Goal: Check status: Check status

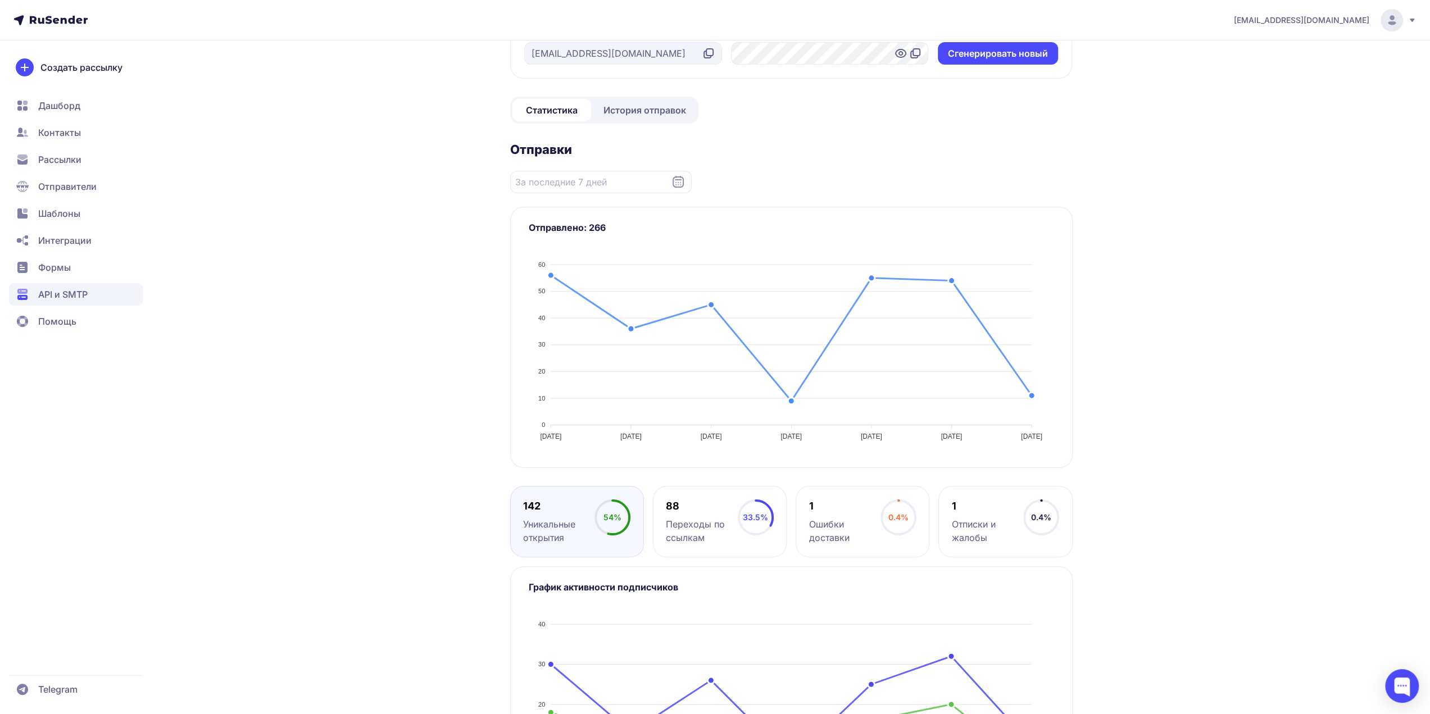
scroll to position [18, 0]
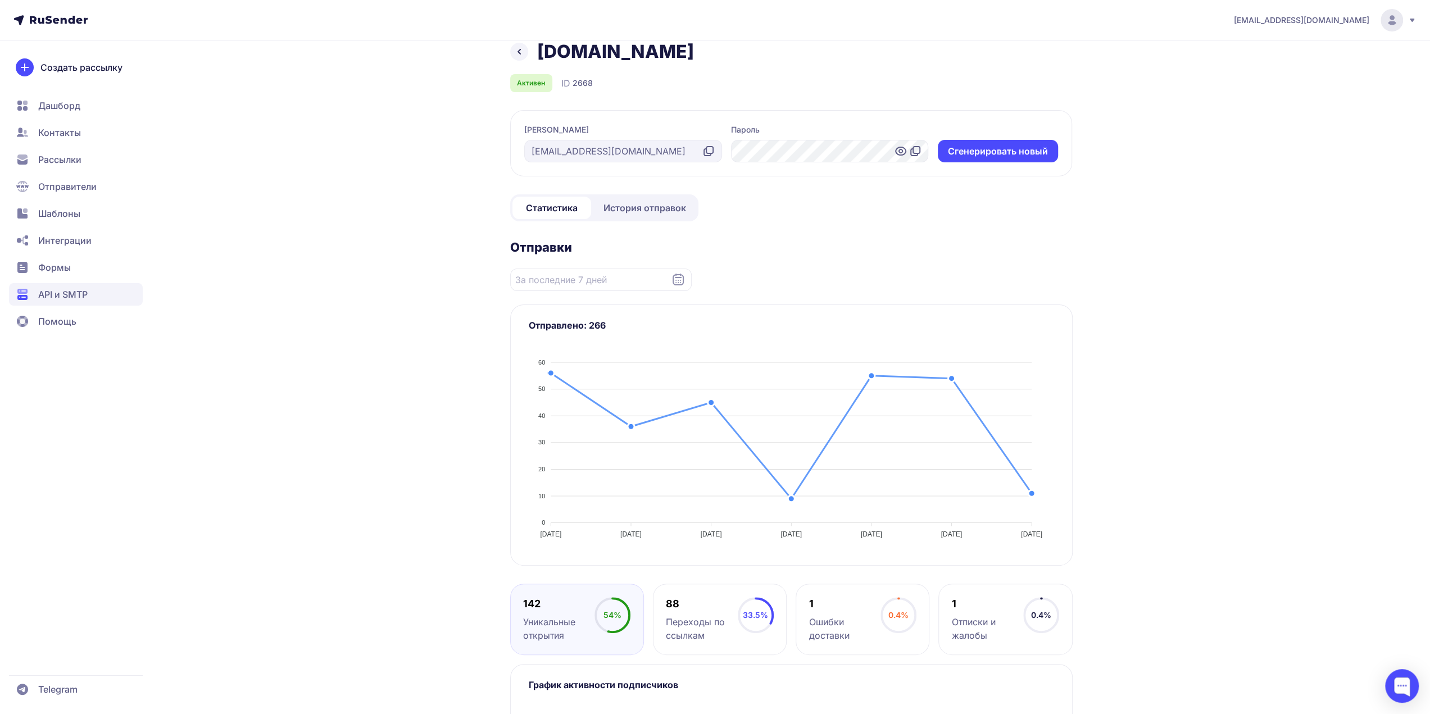
click at [656, 212] on span "История отправок" at bounding box center [644, 207] width 83 height 13
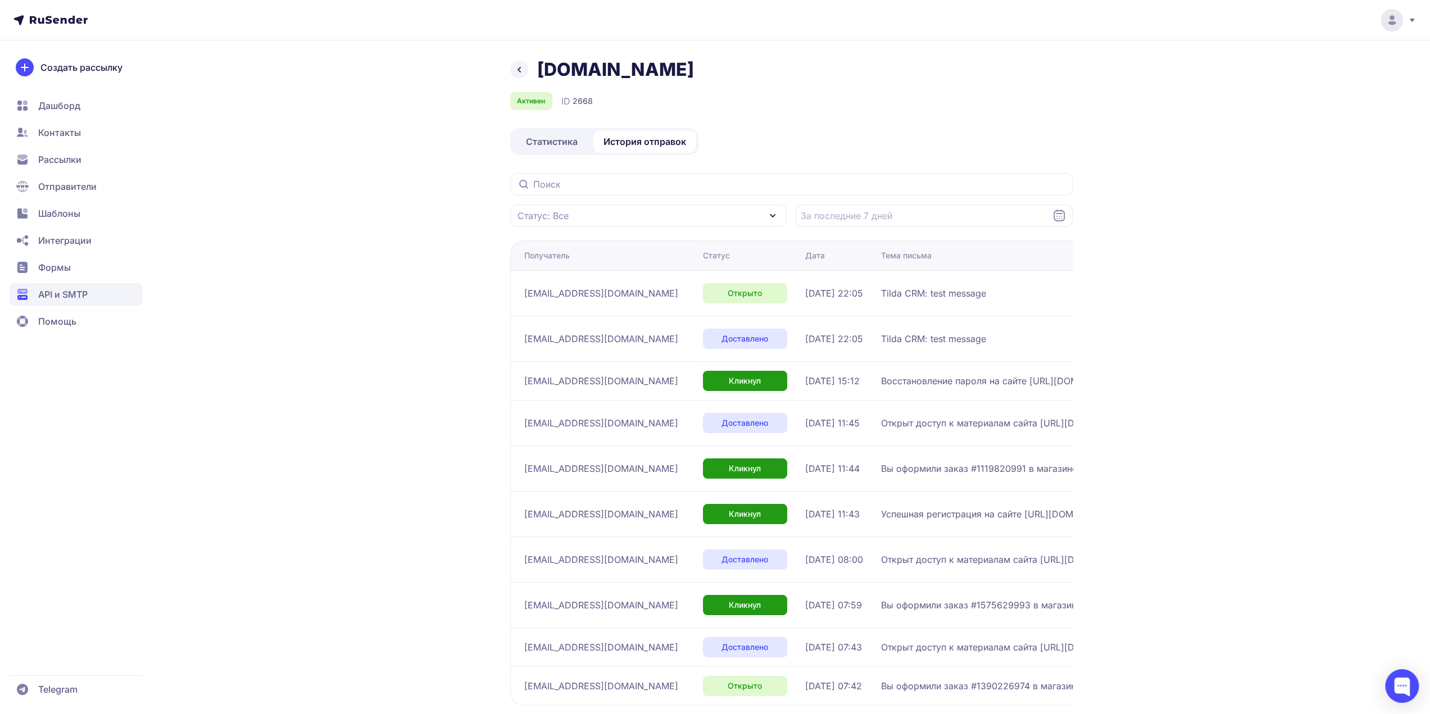
click at [515, 71] on icon at bounding box center [518, 69] width 13 height 13
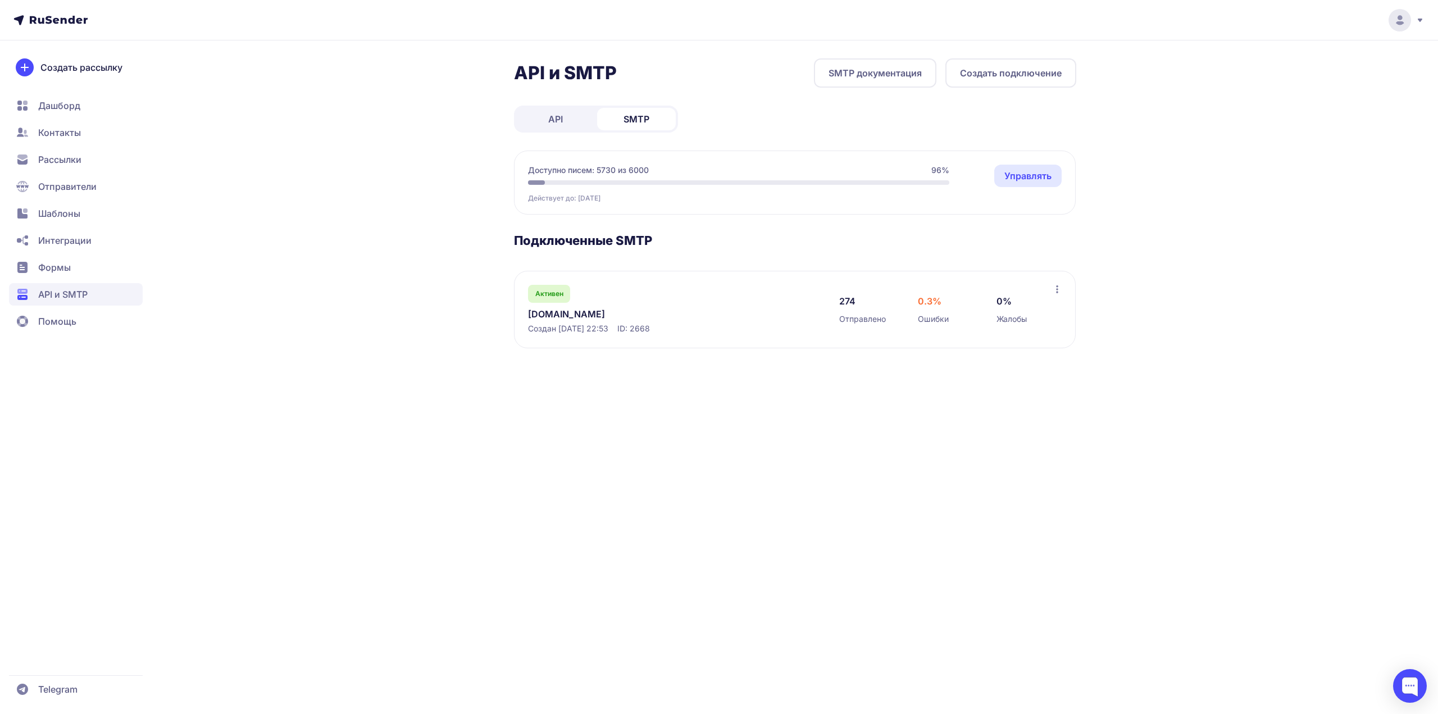
click at [627, 301] on div "Активен Dudinae.ru Создан 02.10.2025, 22:53 ID: 2668" at bounding box center [672, 309] width 289 height 49
click at [557, 301] on div "Активен" at bounding box center [549, 294] width 42 height 18
click at [561, 122] on span "API" at bounding box center [555, 118] width 15 height 13
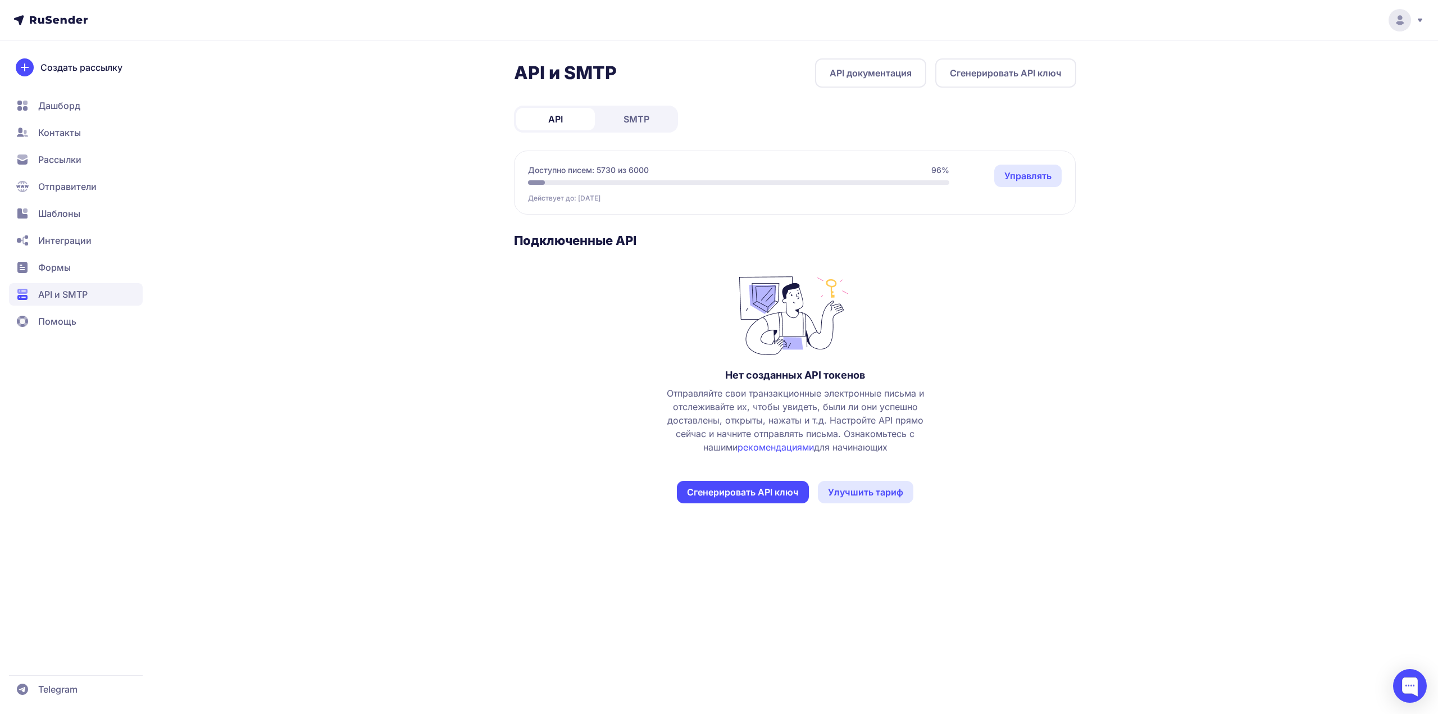
click at [630, 120] on span "SMTP" at bounding box center [637, 118] width 26 height 13
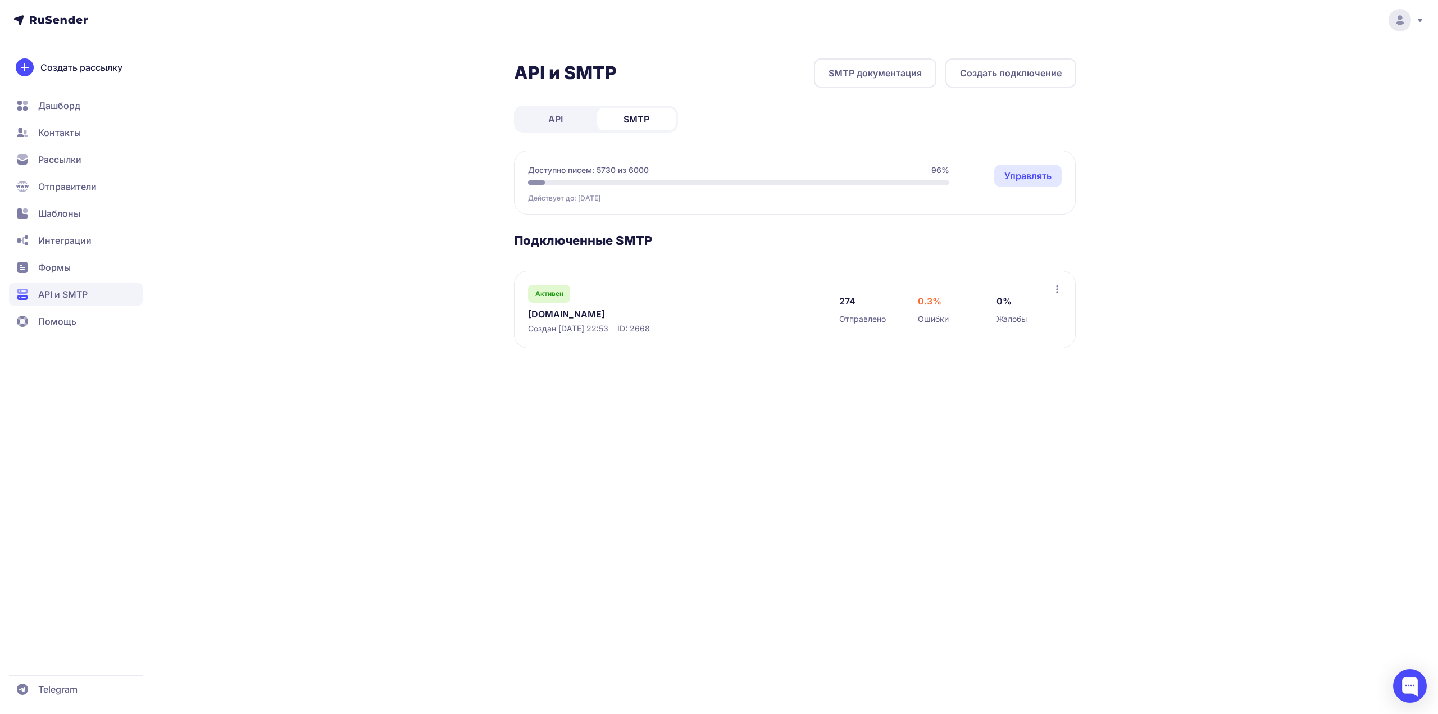
click at [1018, 169] on link "Управлять" at bounding box center [1028, 176] width 67 height 22
click at [568, 113] on link "API" at bounding box center [555, 119] width 79 height 22
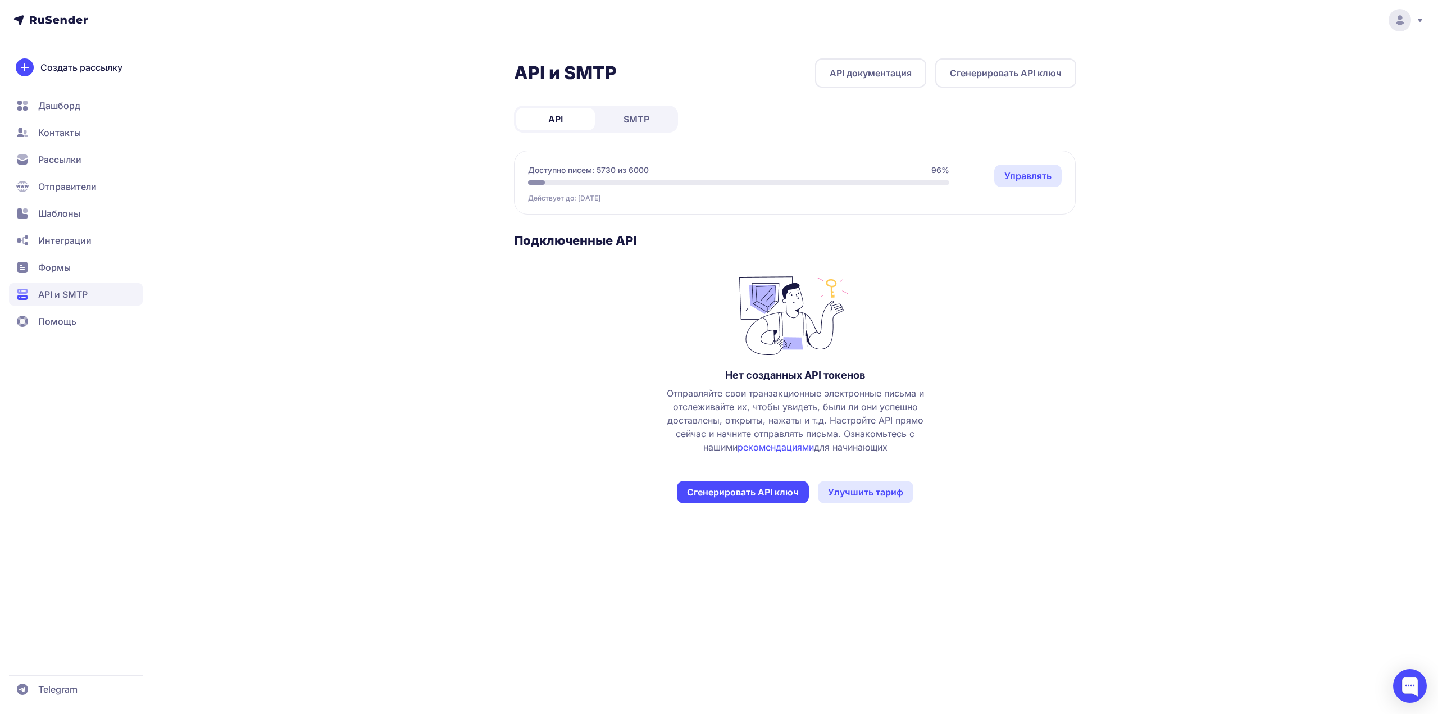
click at [627, 119] on span "SMTP" at bounding box center [637, 118] width 26 height 13
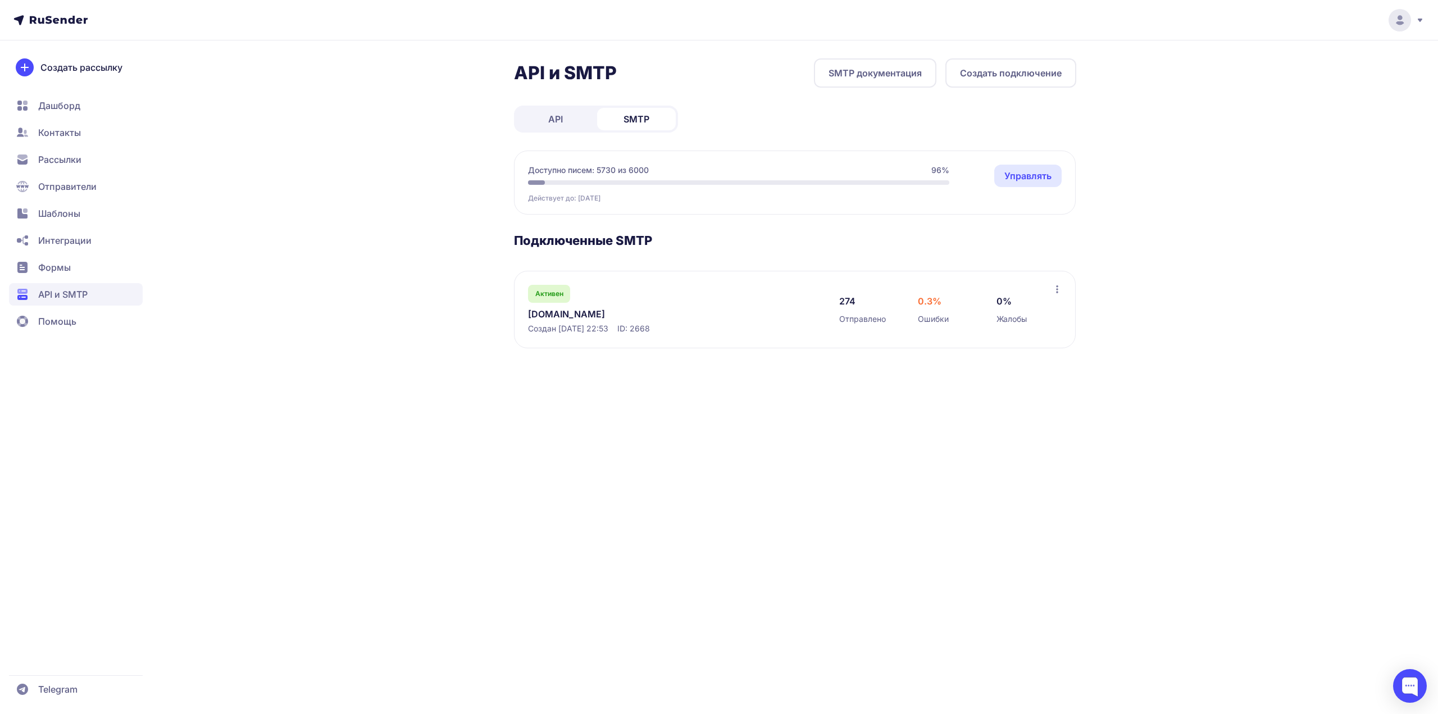
click at [600, 312] on link "[DOMAIN_NAME]" at bounding box center [643, 313] width 230 height 13
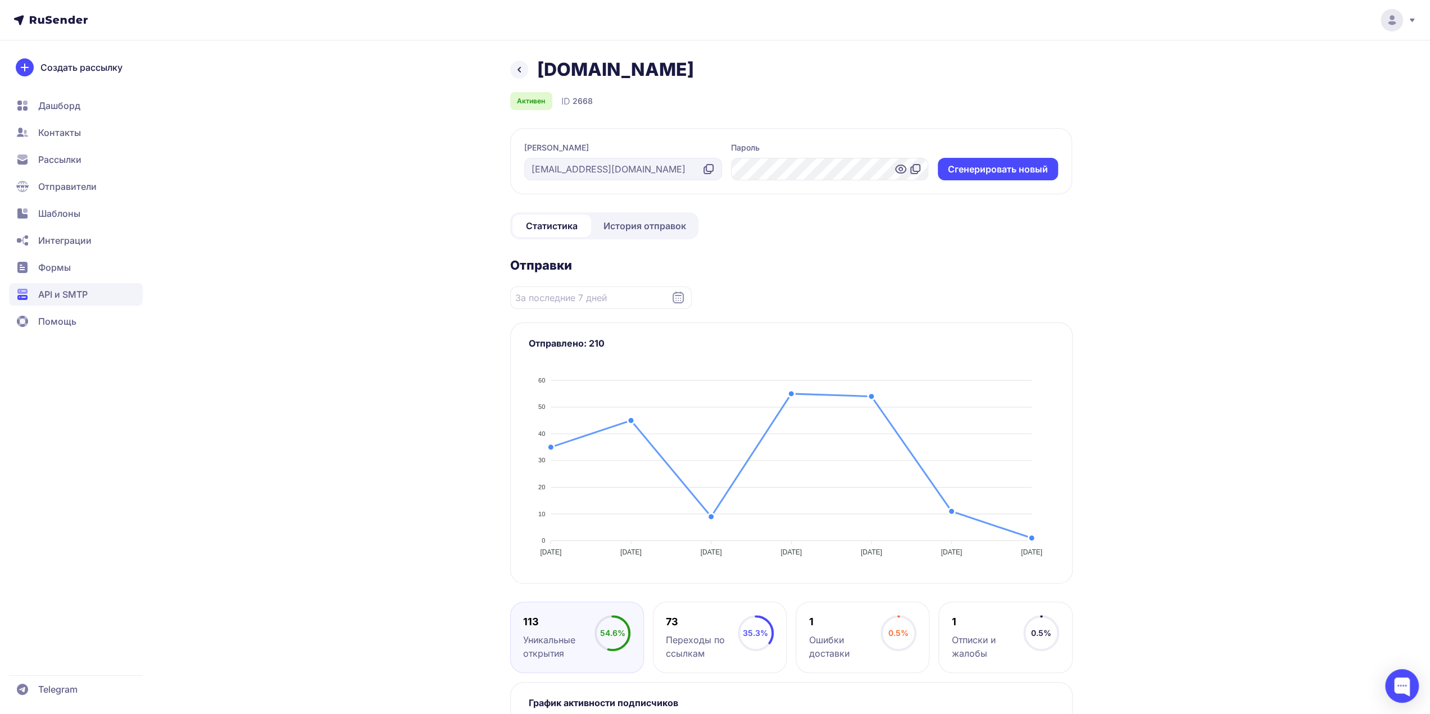
click at [900, 173] on icon at bounding box center [900, 168] width 13 height 13
click at [854, 171] on div at bounding box center [830, 169] width 198 height 22
click at [847, 170] on div at bounding box center [830, 169] width 198 height 22
click at [913, 166] on icon at bounding box center [916, 168] width 7 height 7
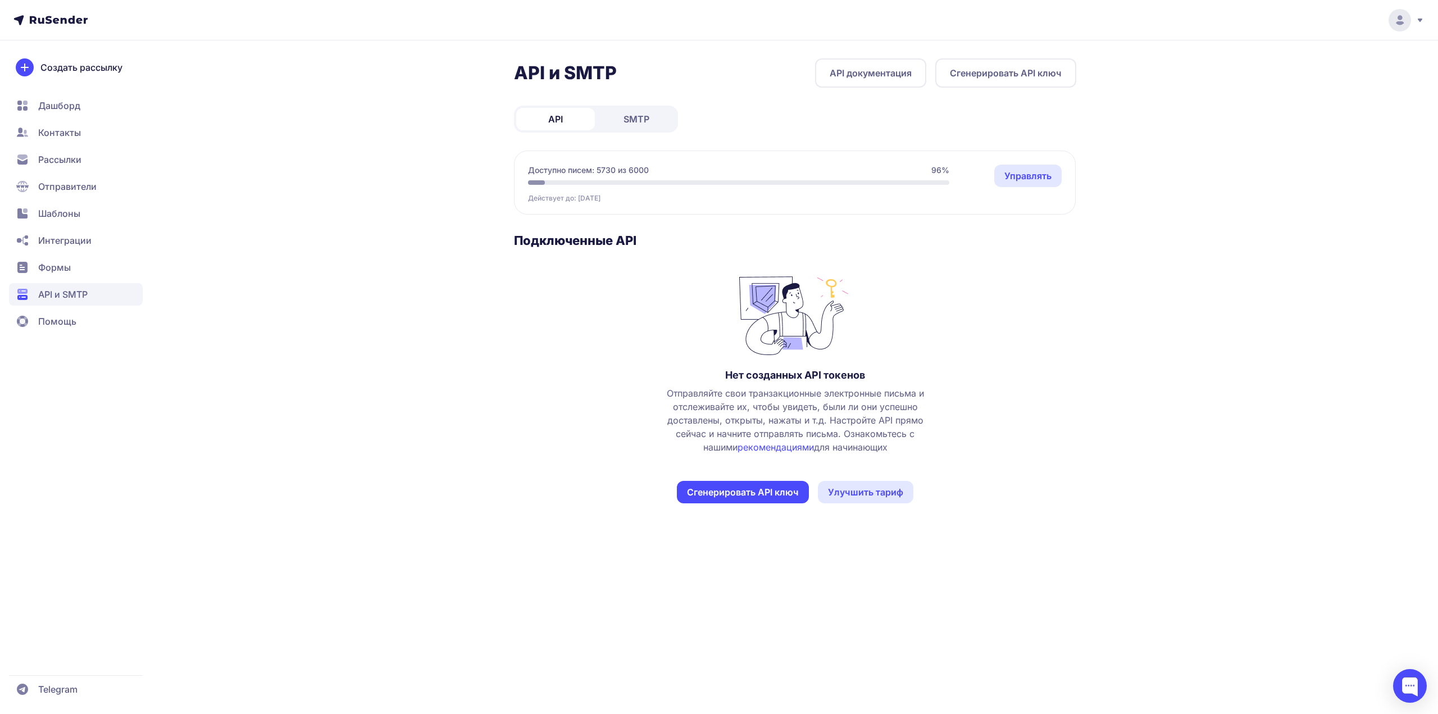
drag, startPoint x: 887, startPoint y: 199, endPoint x: 874, endPoint y: 192, distance: 14.8
click at [639, 120] on span "SMTP" at bounding box center [637, 118] width 26 height 13
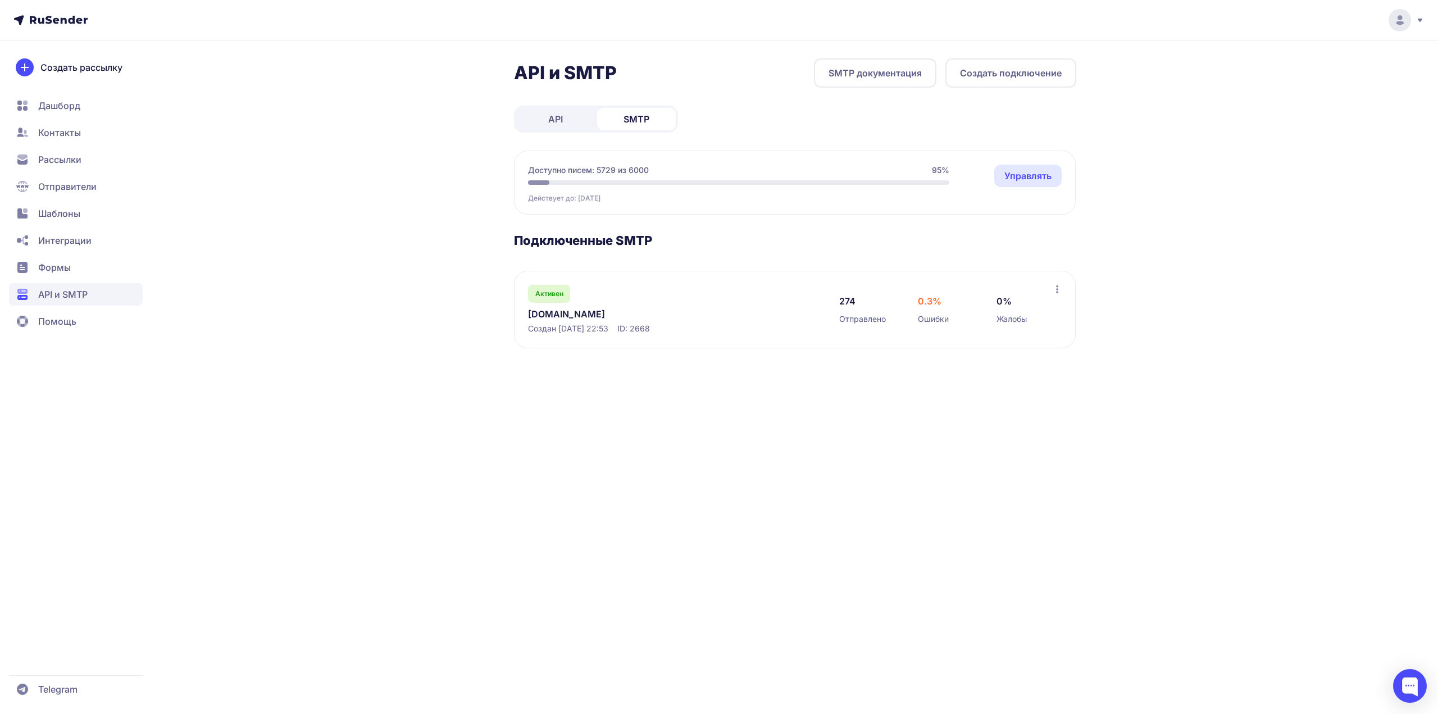
click at [565, 307] on link "[DOMAIN_NAME]" at bounding box center [643, 313] width 230 height 13
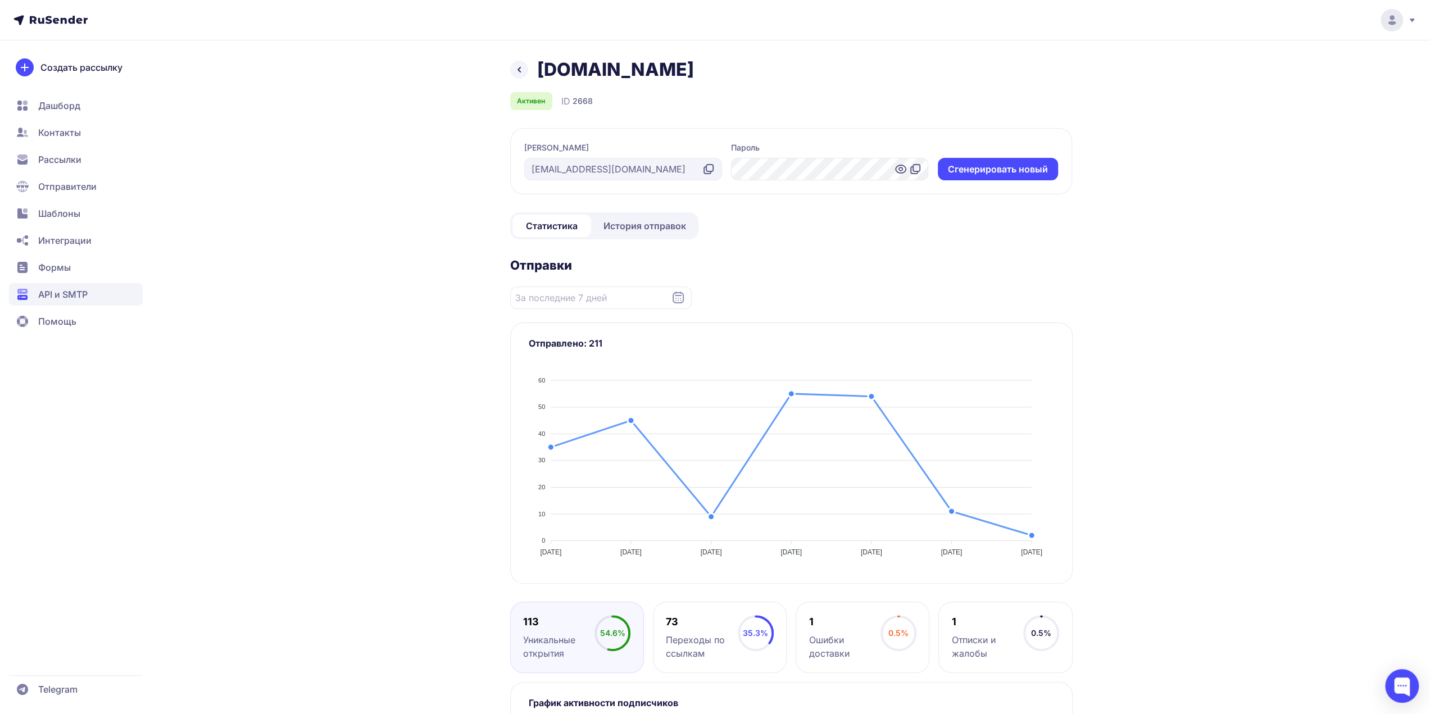
click at [637, 226] on span "История отправок" at bounding box center [644, 225] width 83 height 13
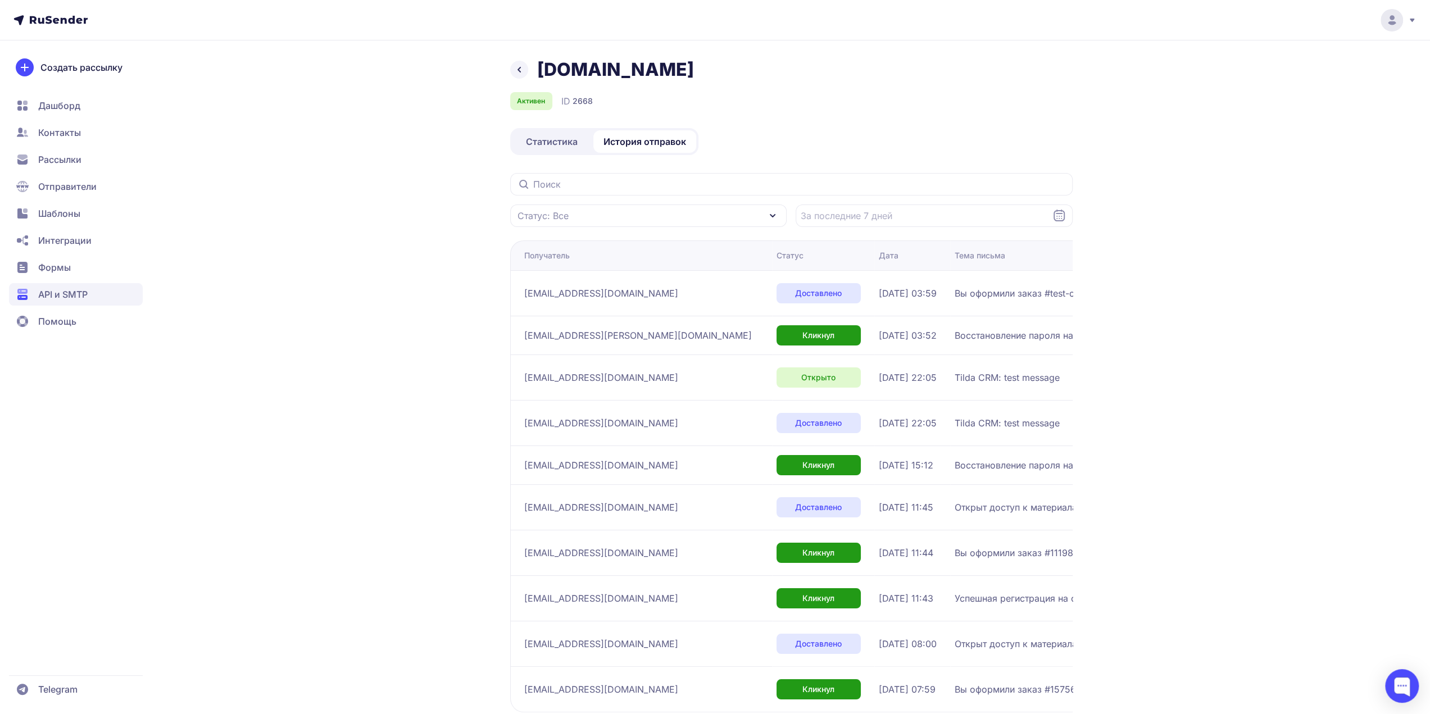
click at [955, 290] on span "Вы оформили заказ #test-order в магазине http://dudinae.ru" at bounding box center [1095, 293] width 281 height 13
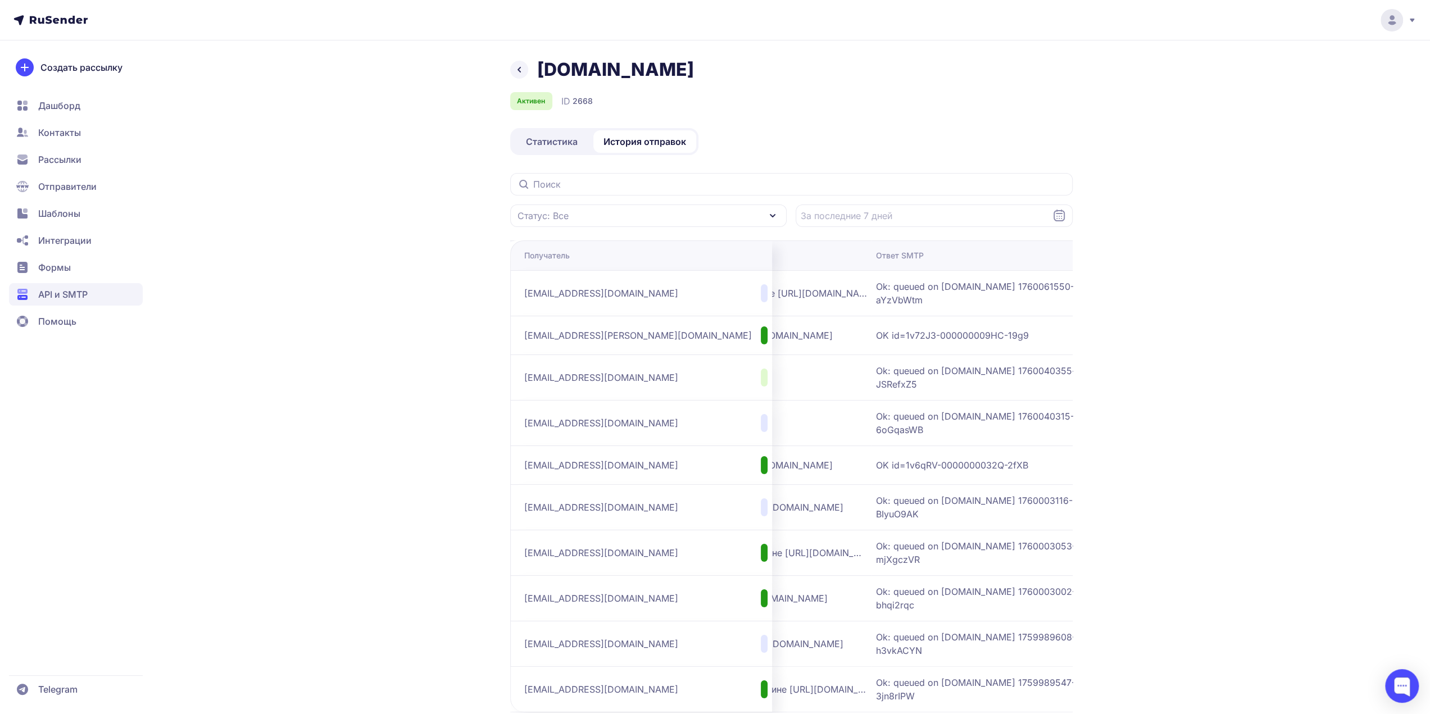
scroll to position [0, 382]
drag, startPoint x: 877, startPoint y: 290, endPoint x: 993, endPoint y: 301, distance: 117.4
click at [995, 301] on tr "nordznan@yandex.ru Доставлено 10.10.2025, 03:59 Вы оформили заказ #test-order в…" at bounding box center [642, 293] width 1029 height 46
click at [993, 301] on span "Ok: queued on mail-nwsmtp-mxfront-production-main-77.klg.yp-c.yandex.net 176006…" at bounding box center [1003, 293] width 281 height 27
drag, startPoint x: 993, startPoint y: 301, endPoint x: 625, endPoint y: 288, distance: 368.8
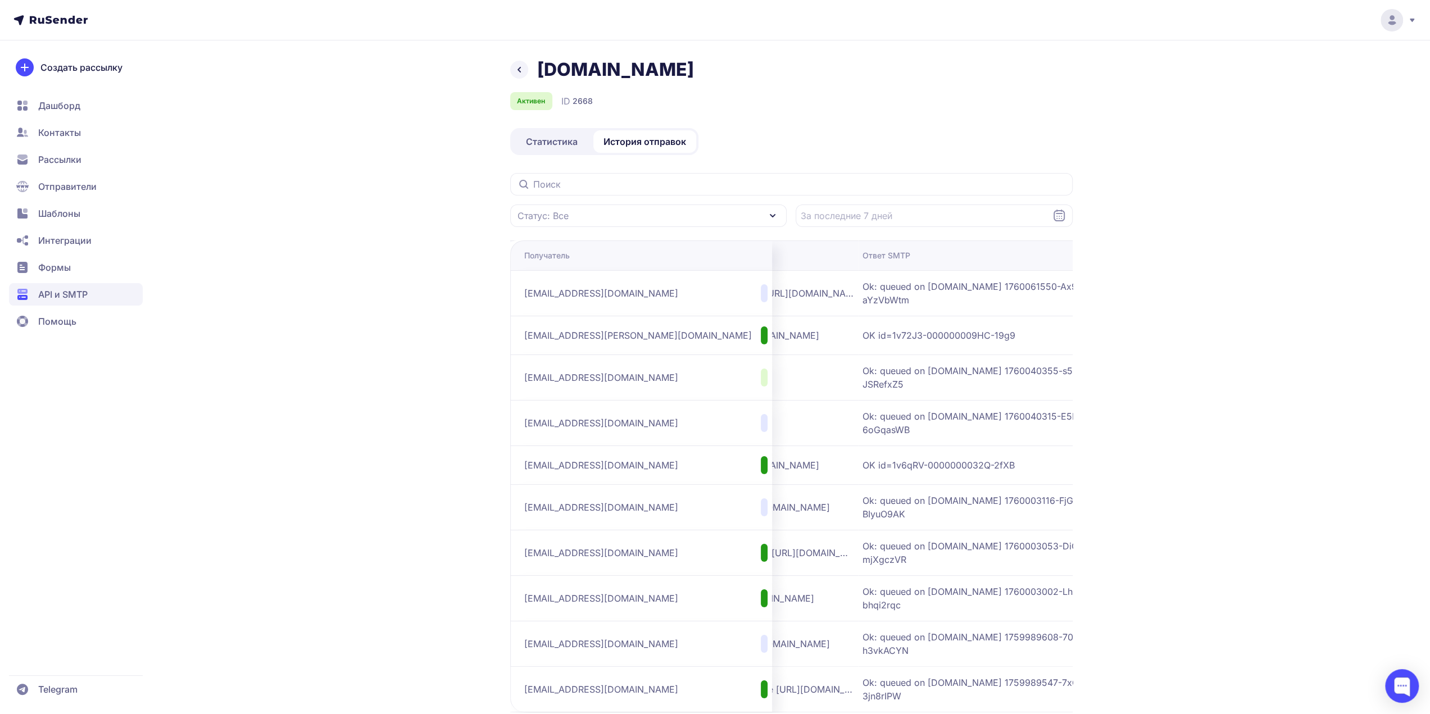
click at [598, 289] on tr "nordznan@yandex.ru Доставлено 10.10.2025, 03:59 Вы оформили заказ #test-order в…" at bounding box center [642, 293] width 1029 height 46
click at [729, 290] on span "Вы оформили заказ #test-order в магазине http://dudinae.ru" at bounding box center [713, 293] width 281 height 13
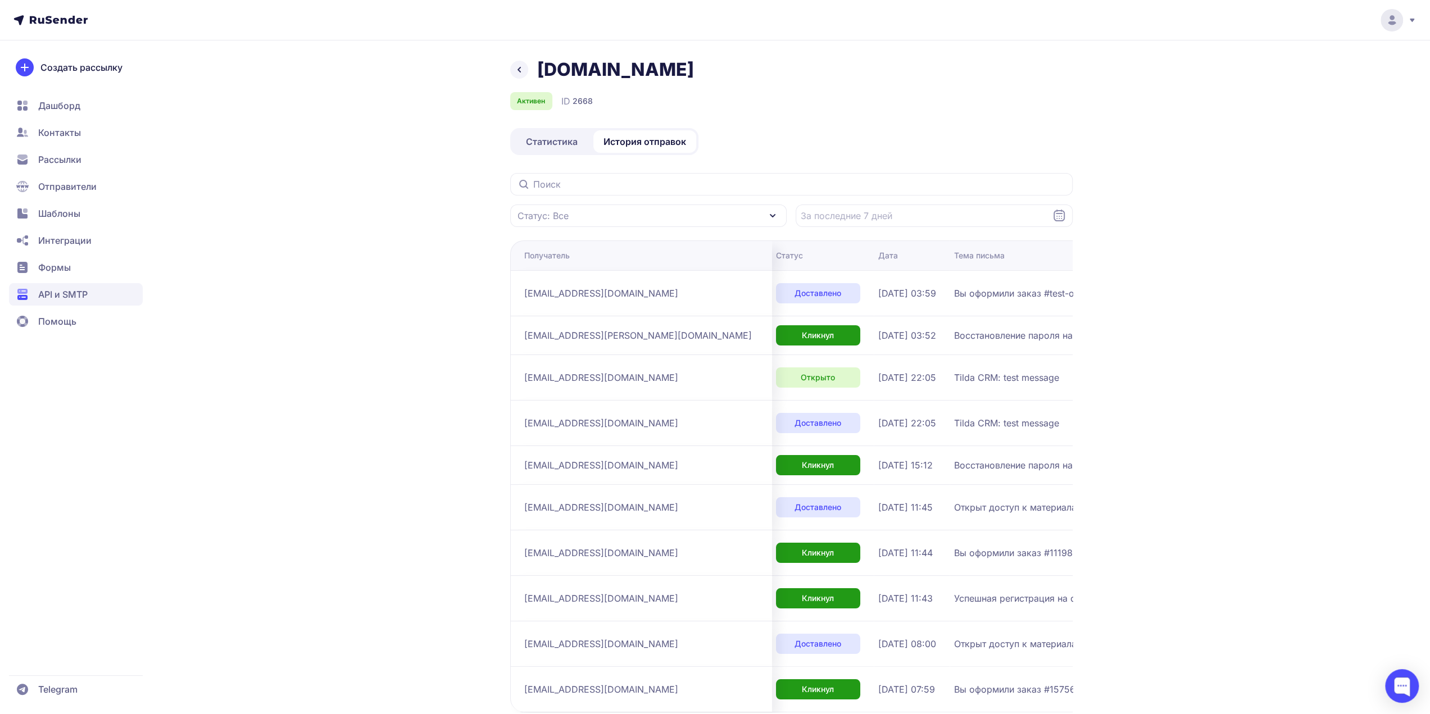
scroll to position [0, 0]
